Goal: Task Accomplishment & Management: Manage account settings

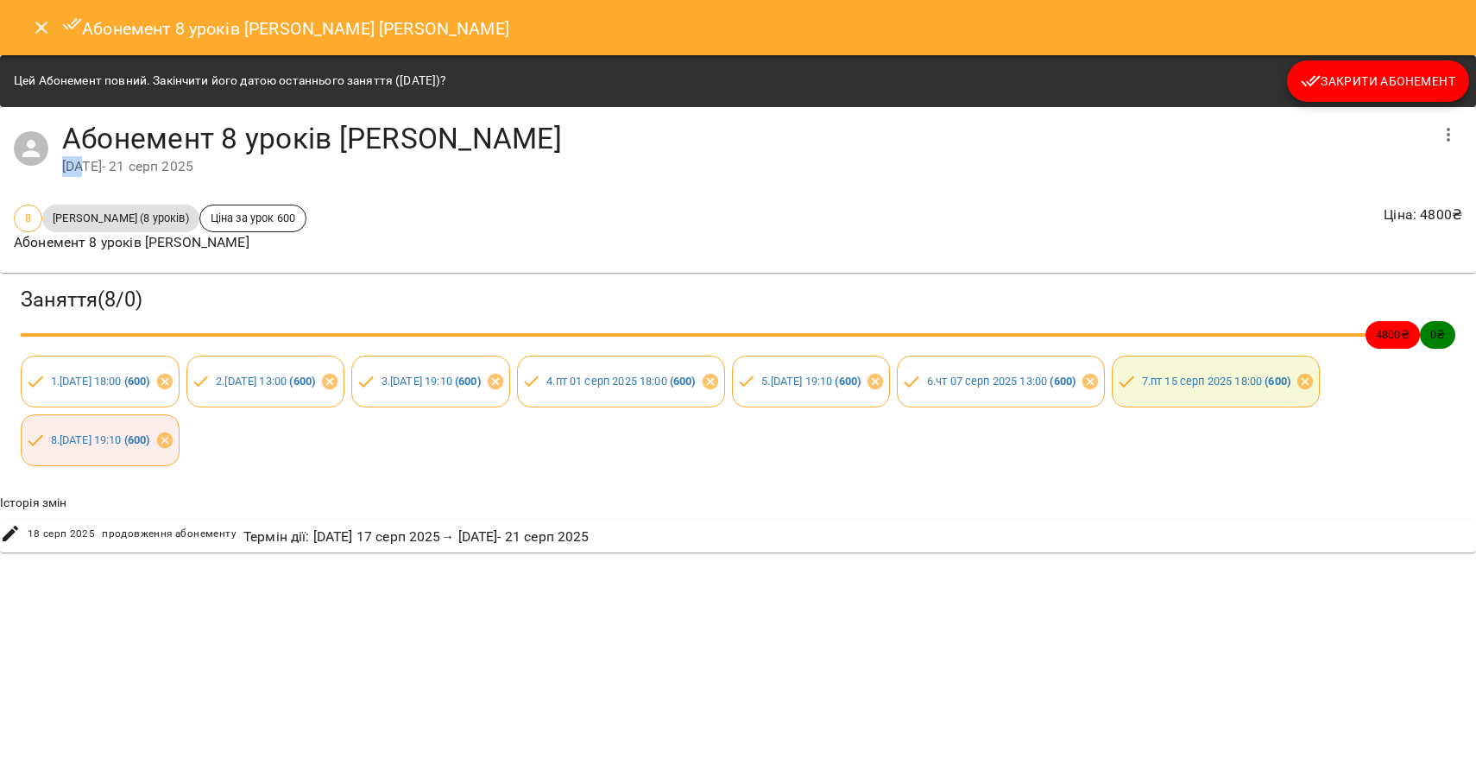
drag, startPoint x: 62, startPoint y: 165, endPoint x: 82, endPoint y: 165, distance: 19.9
click at [82, 165] on div "[DATE] - [DATE]" at bounding box center [745, 166] width 1366 height 21
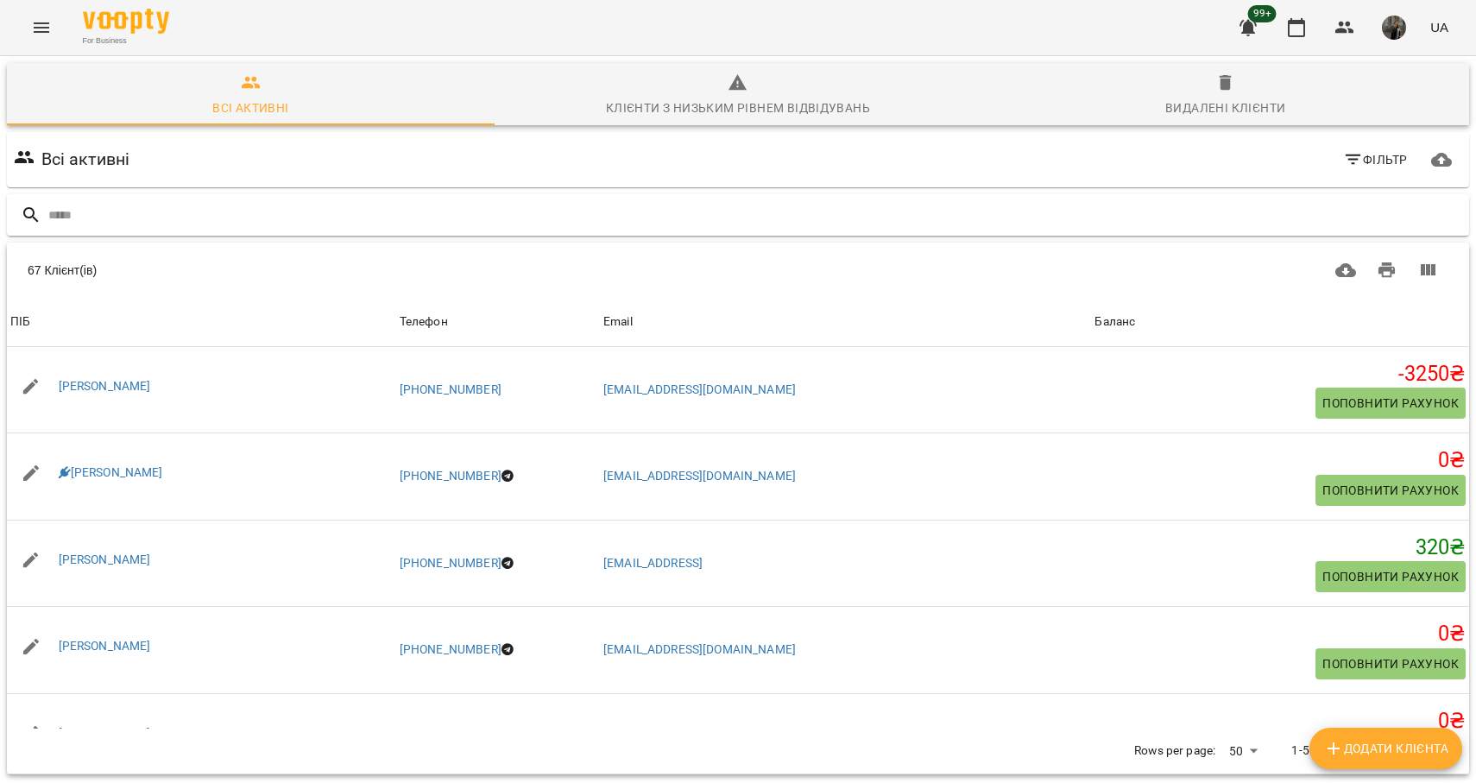
click at [128, 205] on input "text" at bounding box center [755, 215] width 1414 height 28
type input "*****"
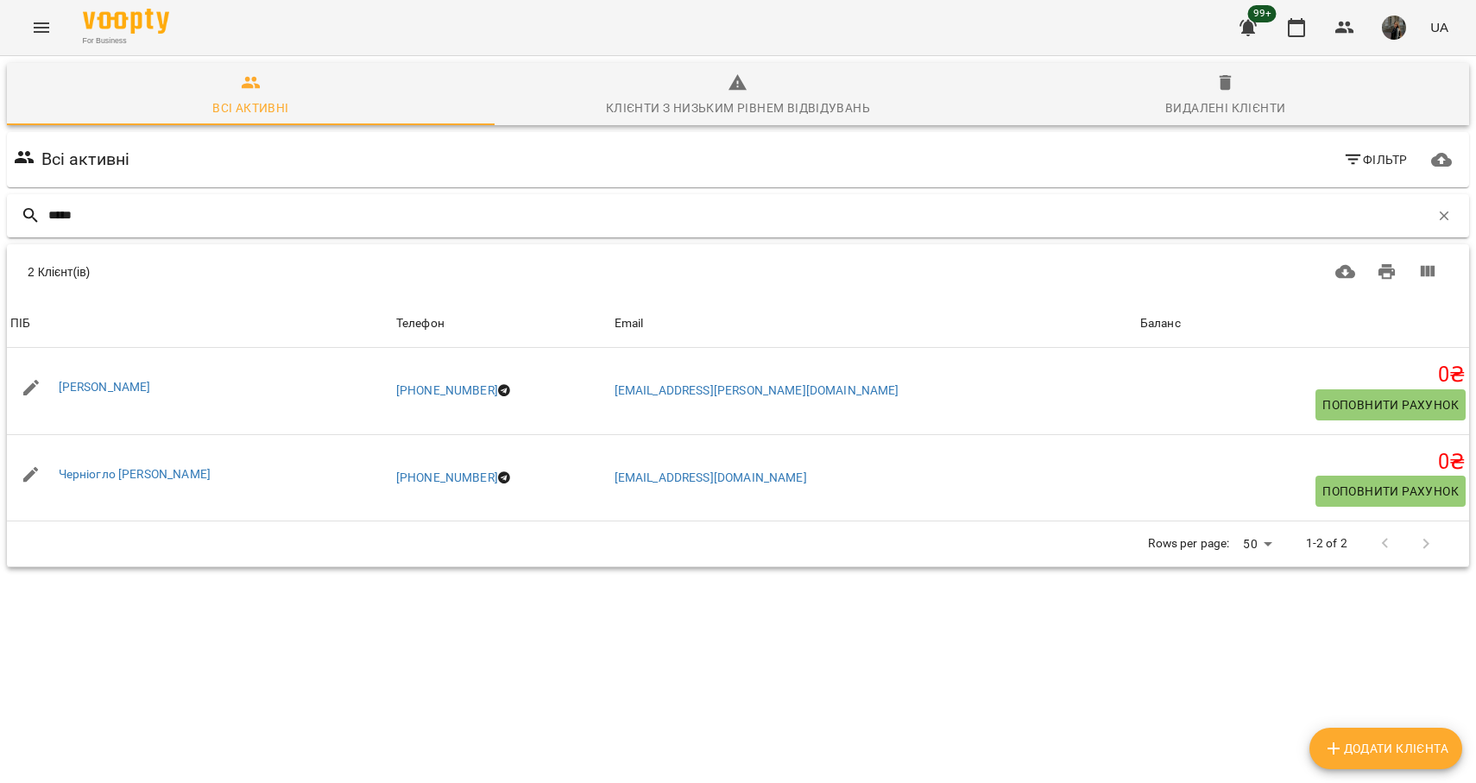
click at [78, 211] on input "*****" at bounding box center [738, 215] width 1381 height 28
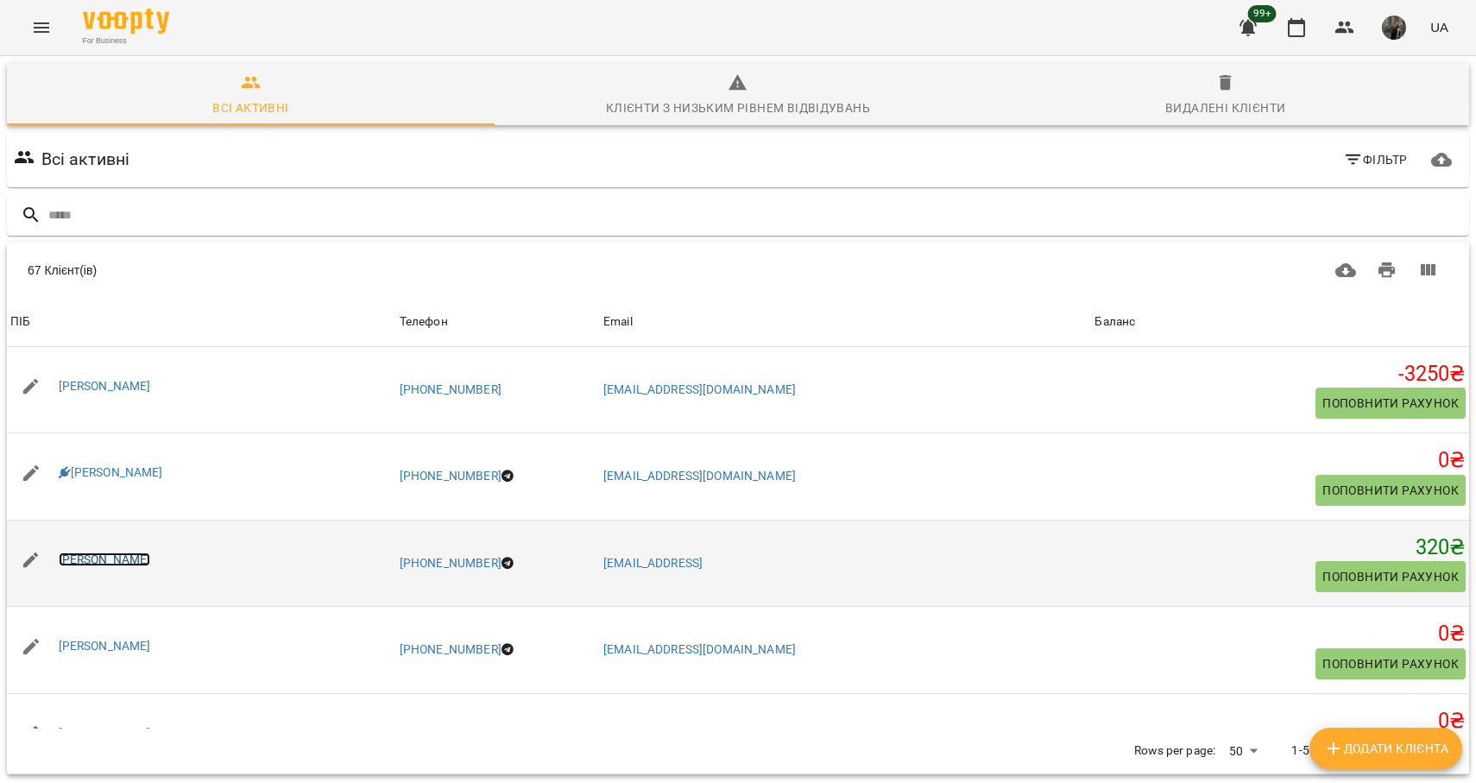
click at [100, 563] on link "[PERSON_NAME]" at bounding box center [105, 559] width 92 height 14
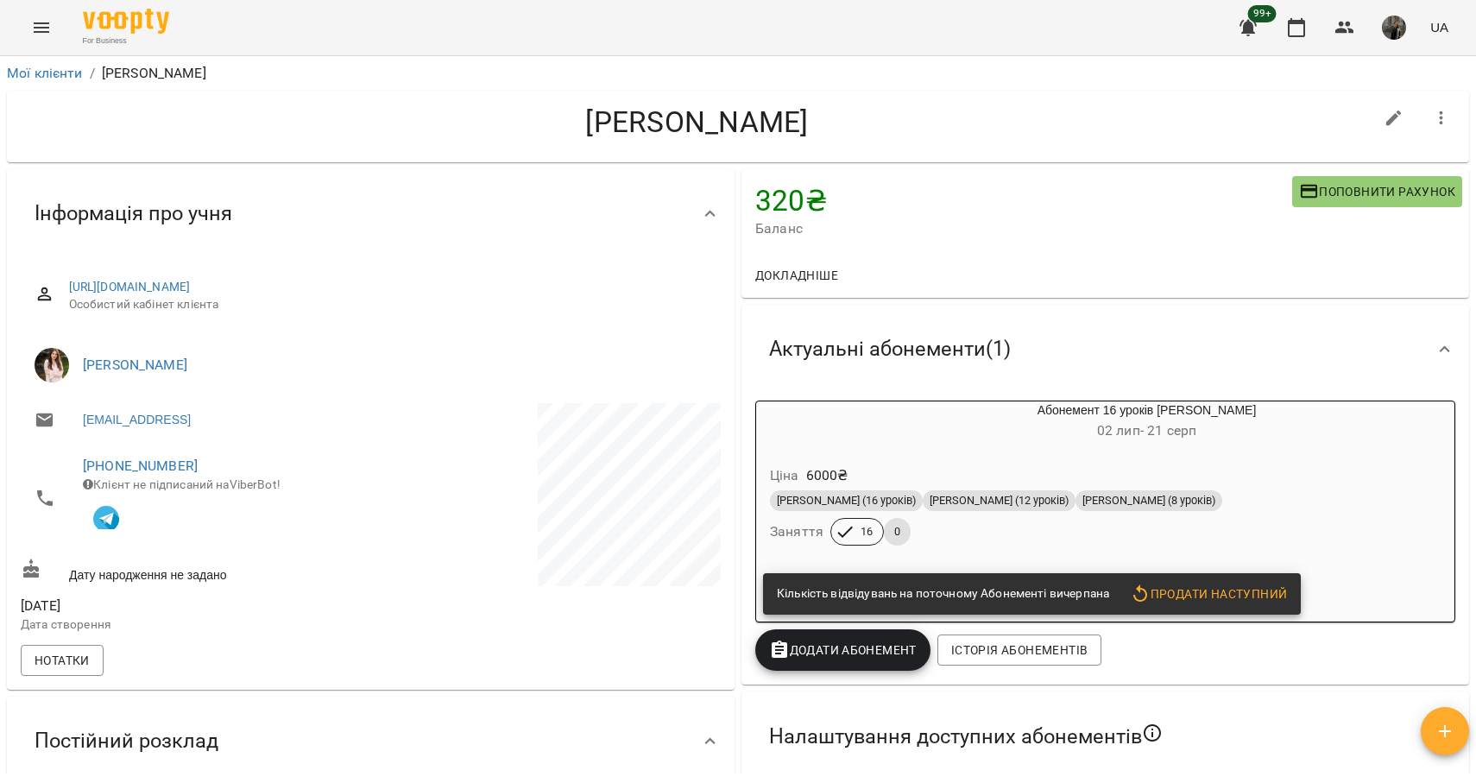
click at [975, 431] on h6 "[DATE] - [DATE]" at bounding box center [1147, 431] width 616 height 24
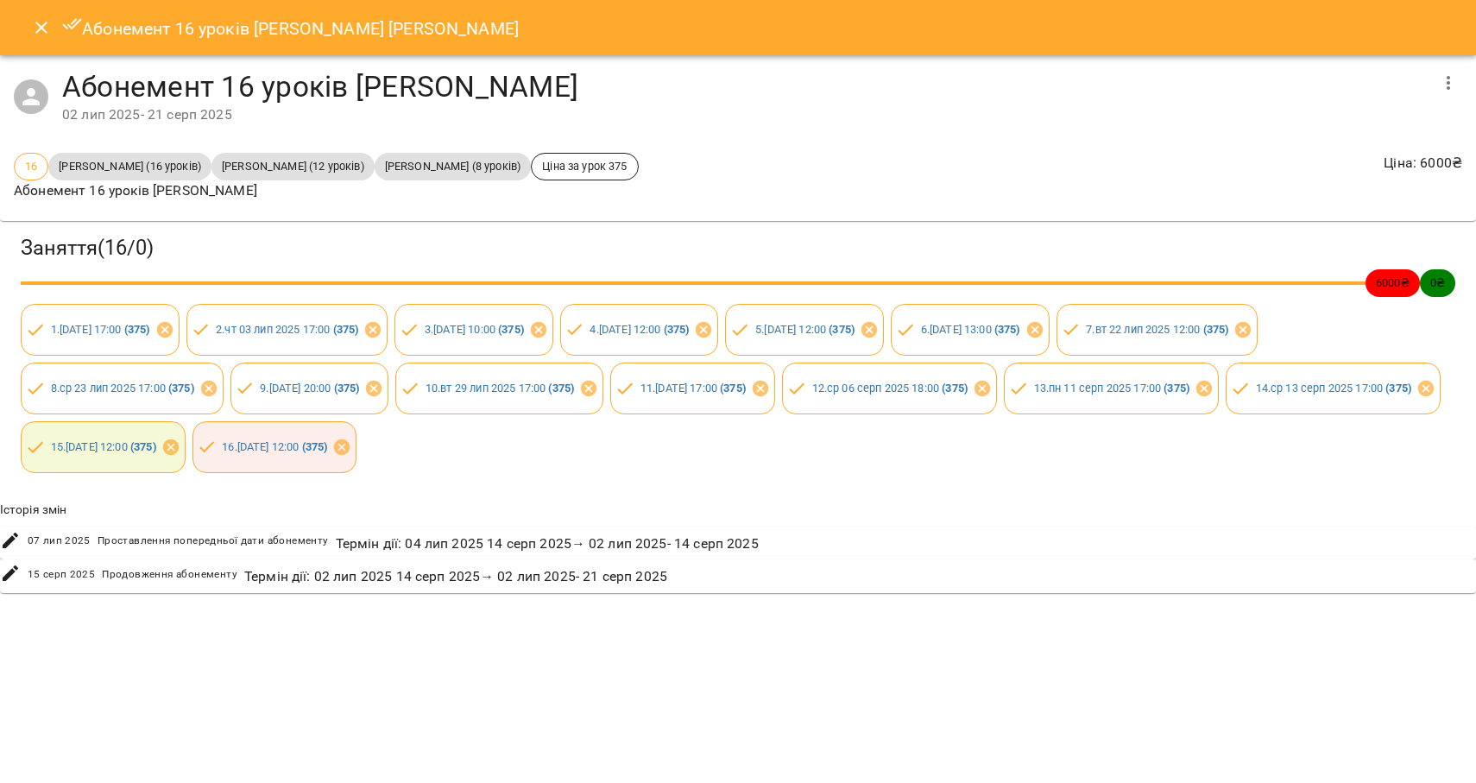
click at [1038, 501] on h6 "Історія змін" at bounding box center [738, 510] width 1476 height 19
click at [37, 23] on icon "Close" at bounding box center [41, 28] width 12 height 12
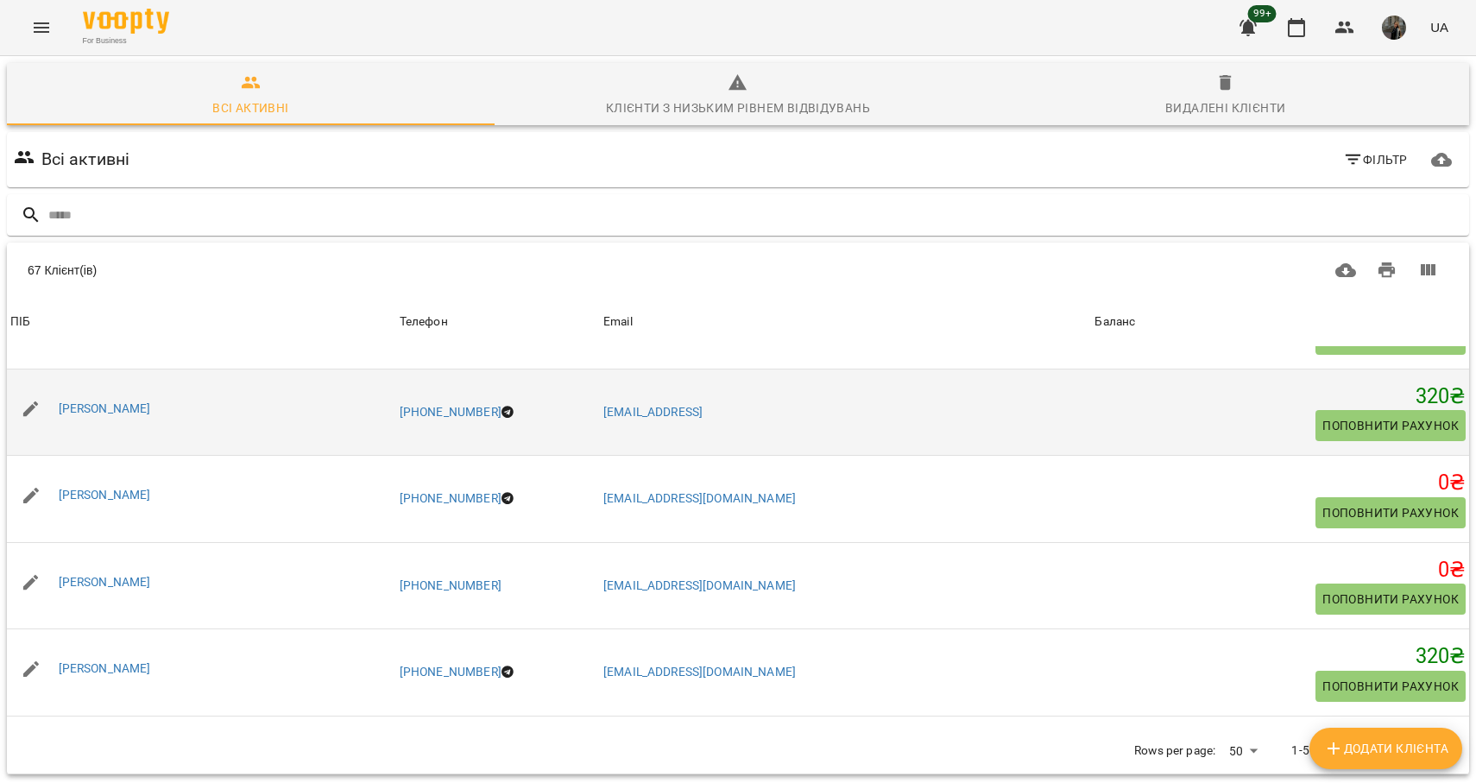
scroll to position [157, 0]
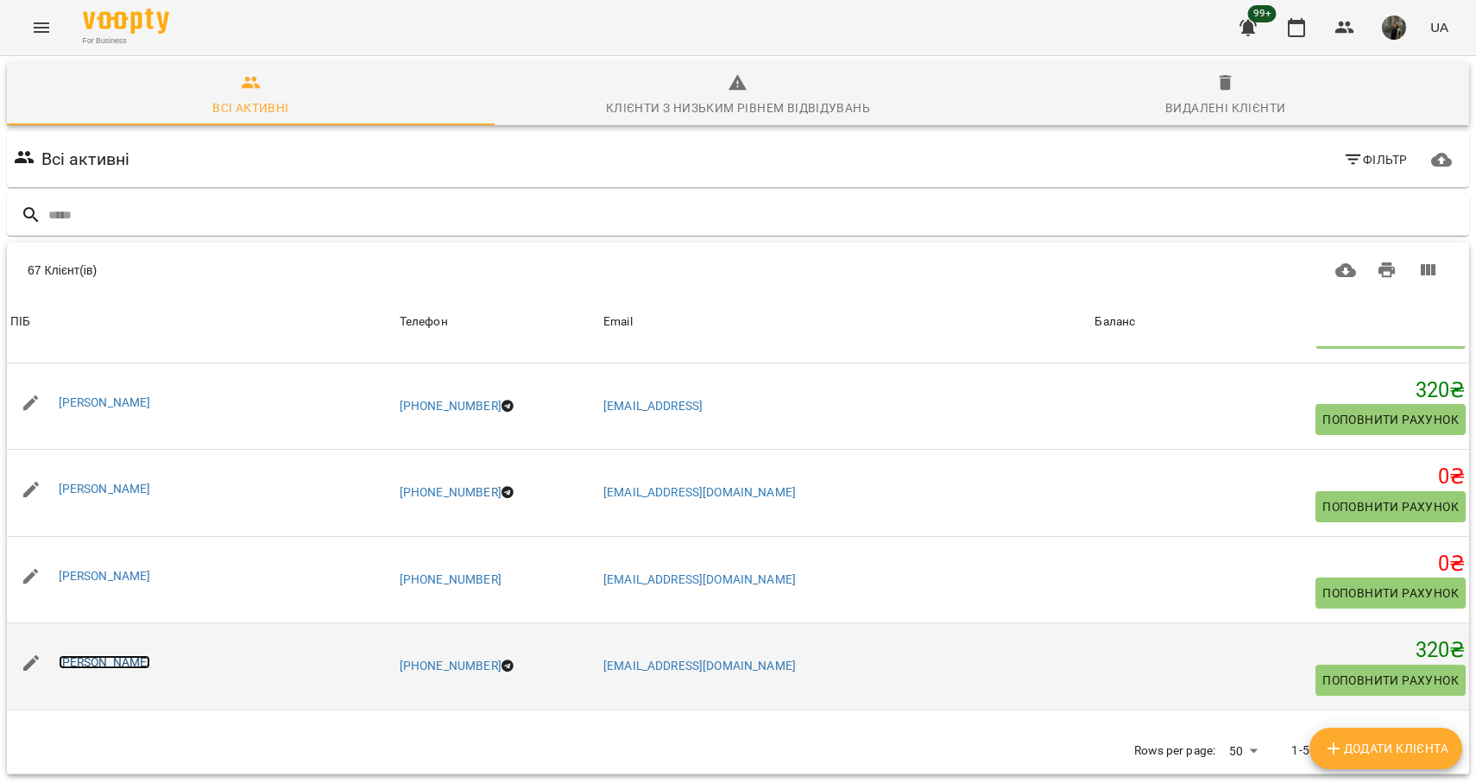
click at [148, 661] on link "[PERSON_NAME]" at bounding box center [105, 662] width 92 height 14
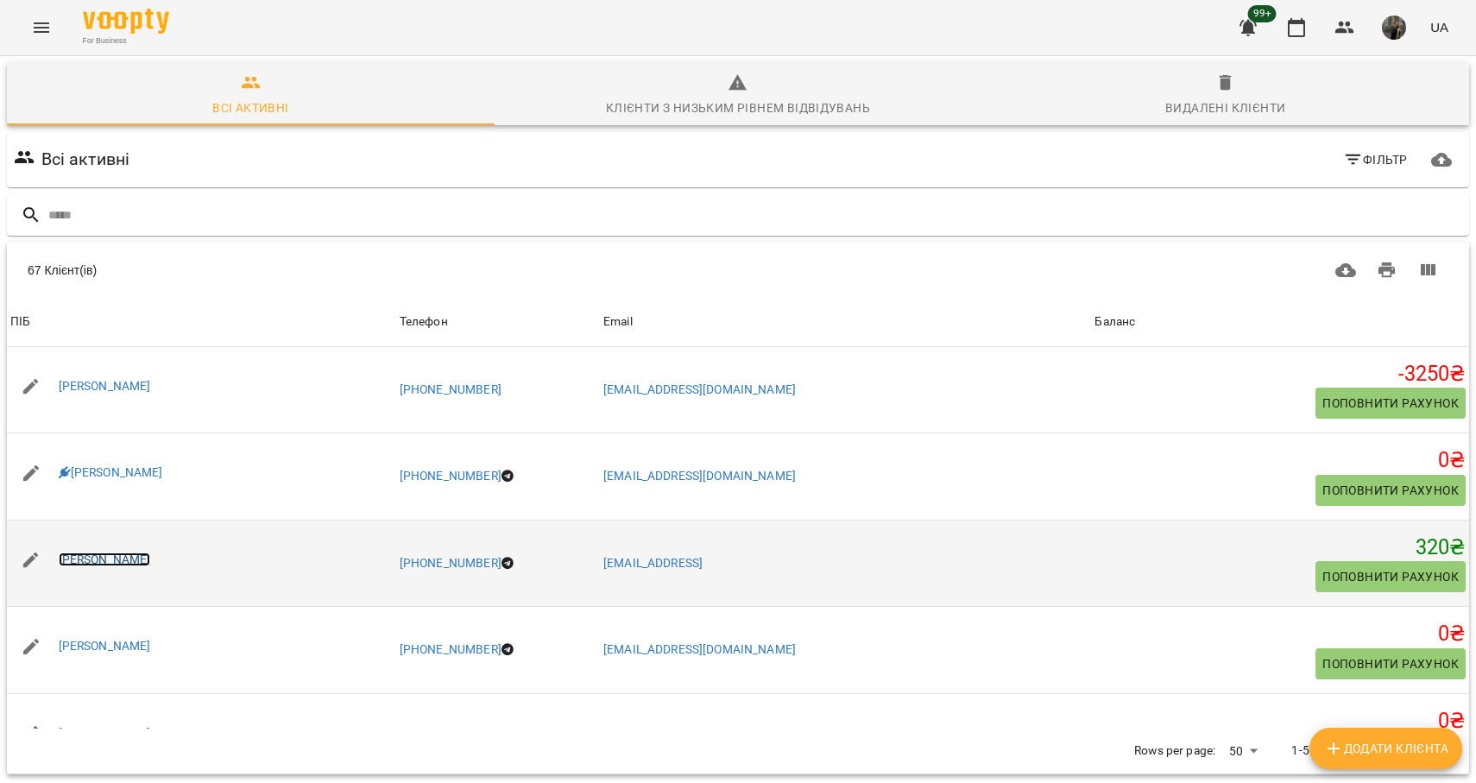
click at [124, 555] on link "[PERSON_NAME]" at bounding box center [105, 559] width 92 height 14
